Goal: Task Accomplishment & Management: Use online tool/utility

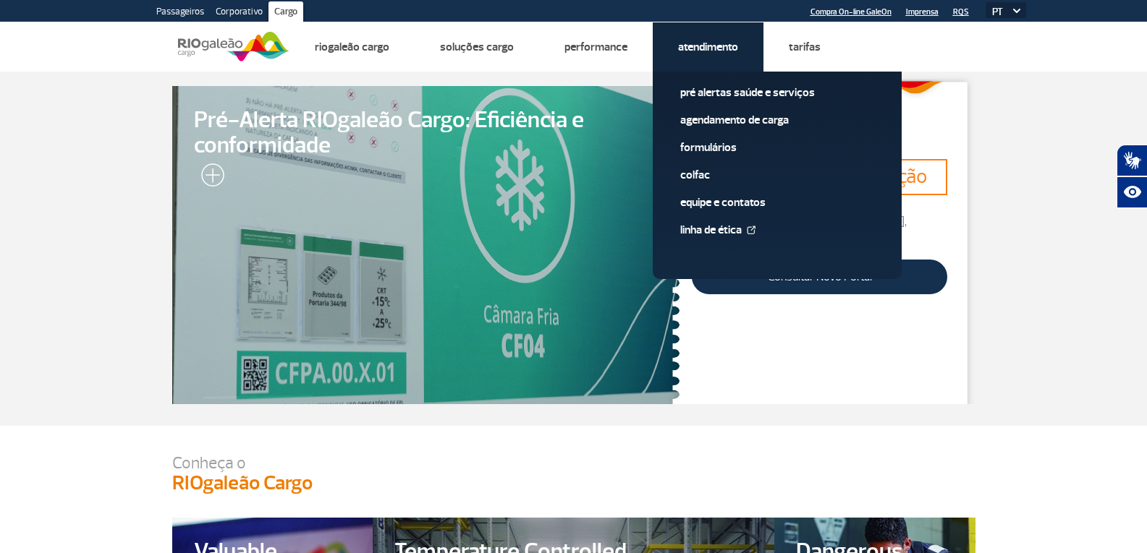
click at [698, 46] on link "Atendimento" at bounding box center [708, 47] width 60 height 14
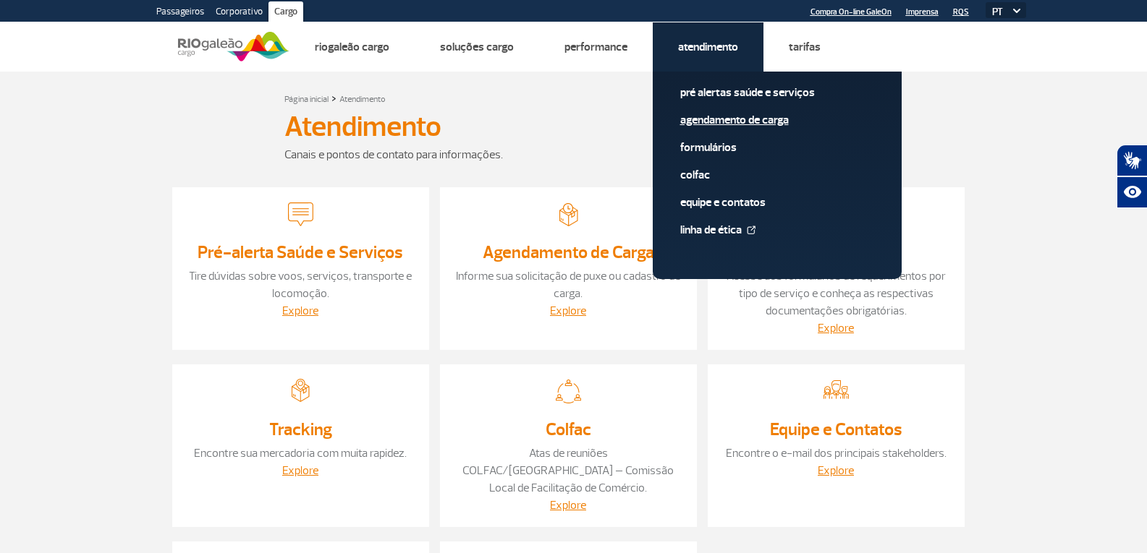
click at [753, 118] on link "Agendamento de Carga" at bounding box center [777, 120] width 194 height 16
